Goal: Transaction & Acquisition: Purchase product/service

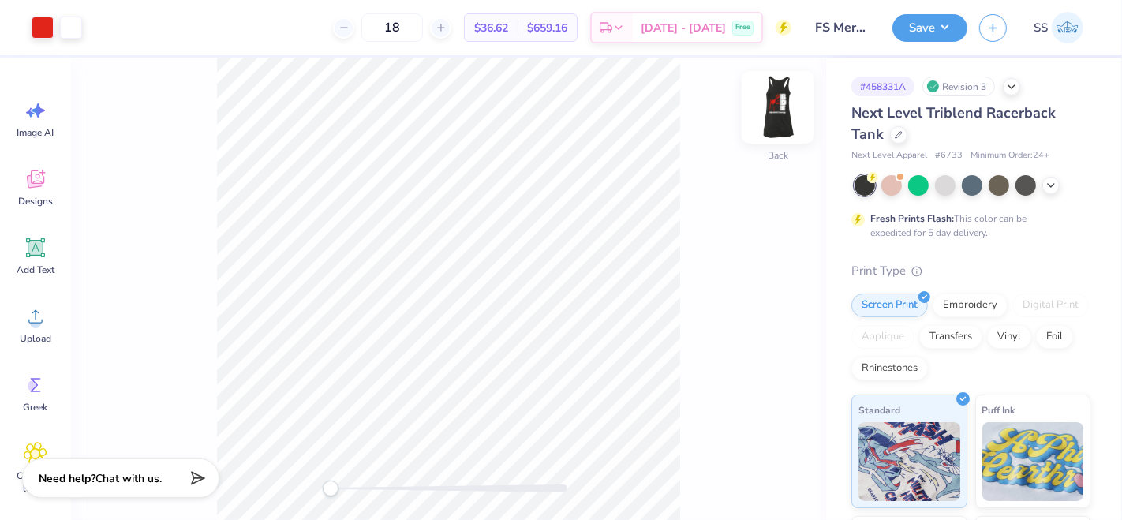
click at [772, 109] on img at bounding box center [777, 107] width 63 height 63
click at [423, 30] on input "18" at bounding box center [392, 27] width 62 height 28
type input "12"
click at [1053, 183] on icon at bounding box center [1051, 184] width 13 height 13
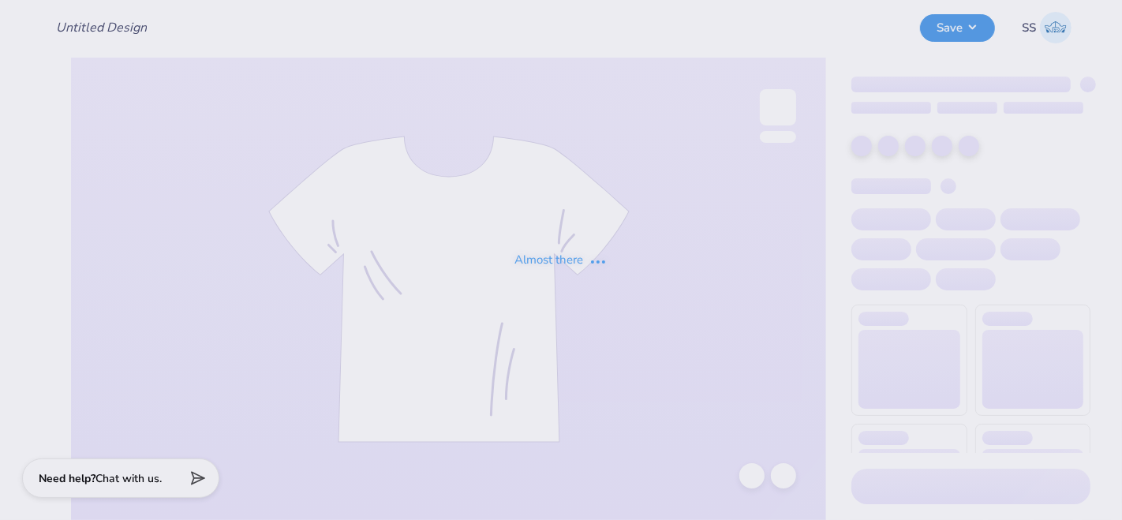
type input "FS Merch"
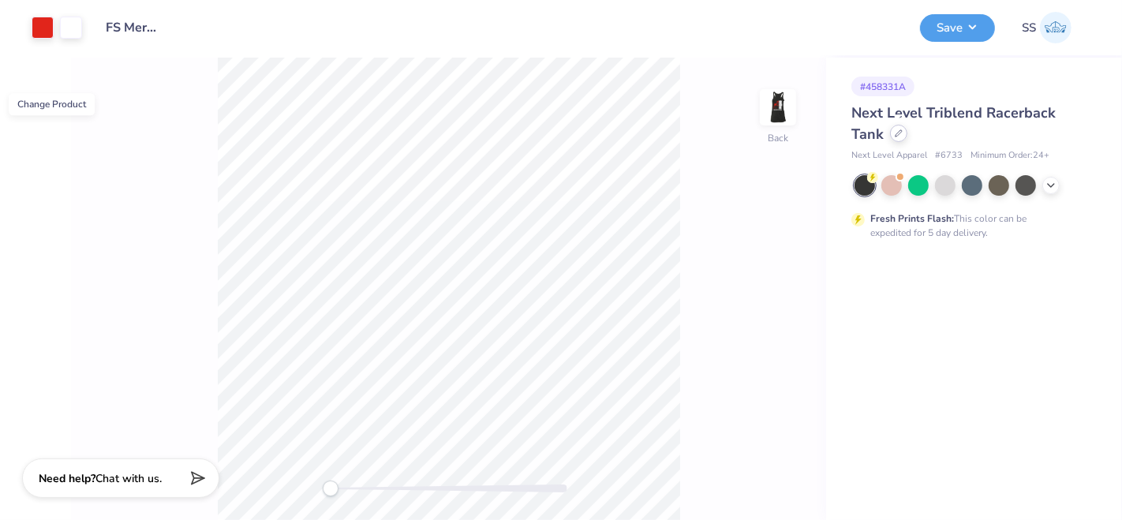
click at [901, 139] on div at bounding box center [898, 133] width 17 height 17
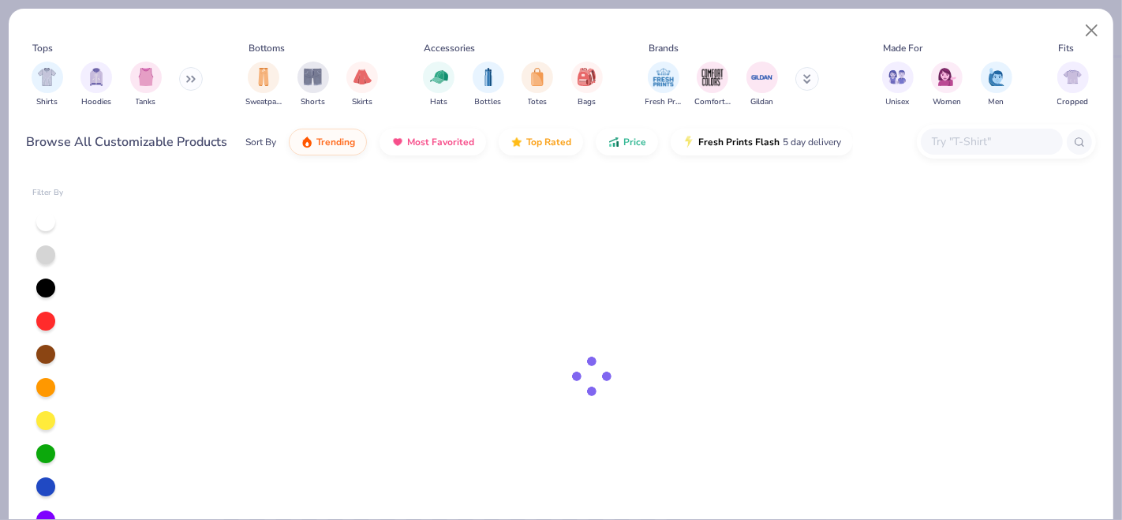
click at [959, 146] on input "text" at bounding box center [991, 142] width 122 height 18
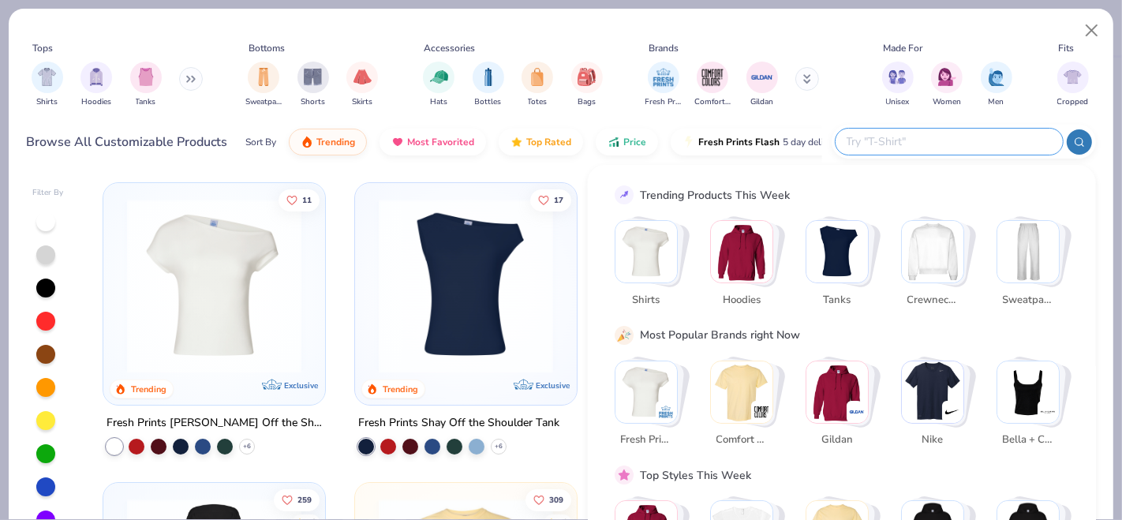
paste input "CE111"
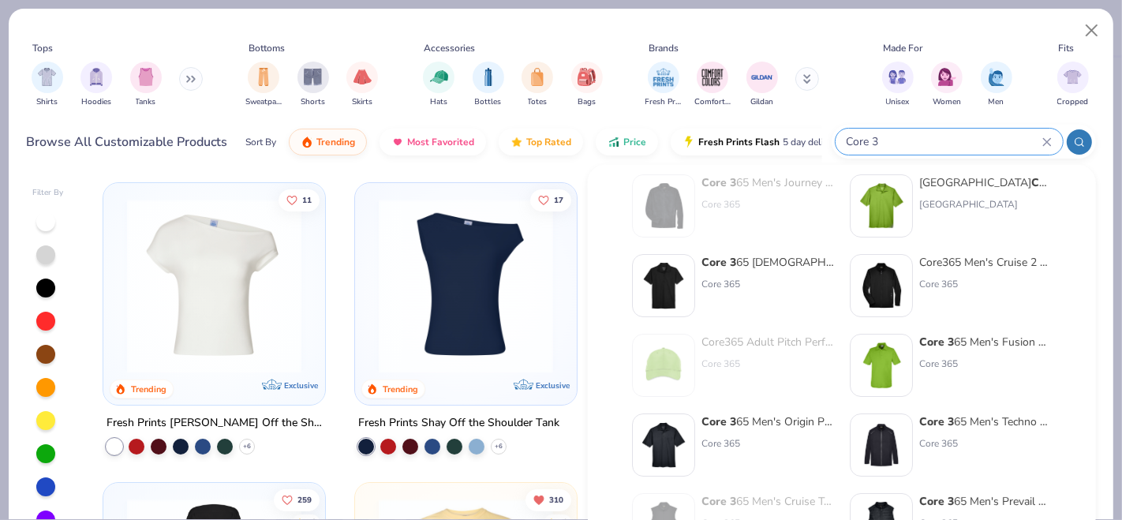
scroll to position [32, 0]
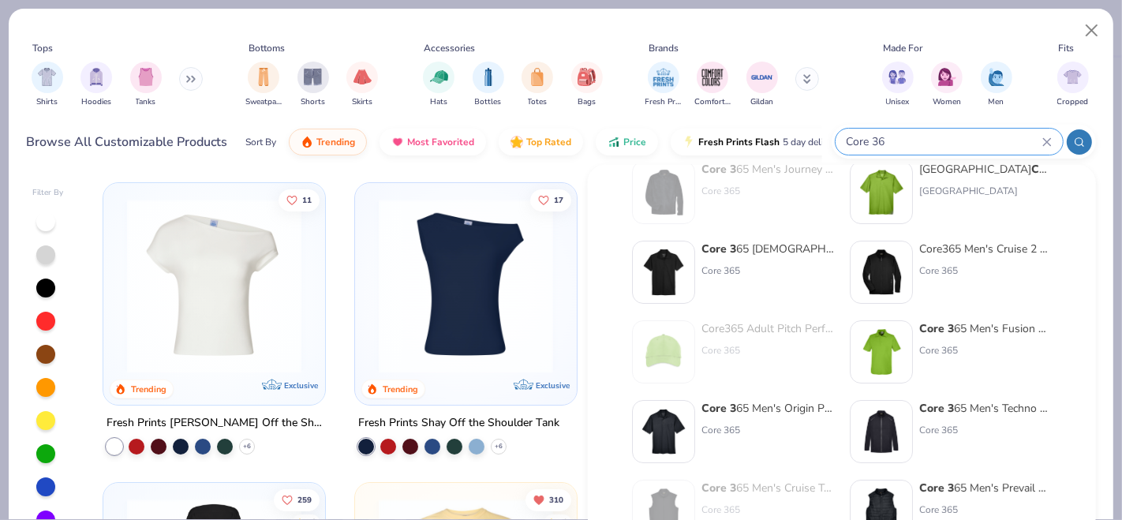
type input "Core 365"
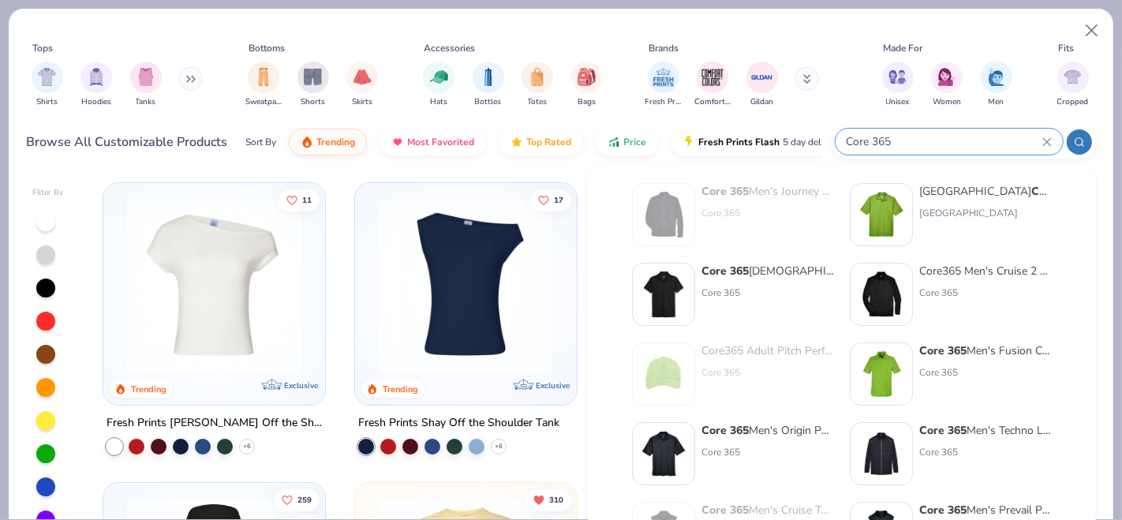
scroll to position [0, 0]
